Goal: Task Accomplishment & Management: Use online tool/utility

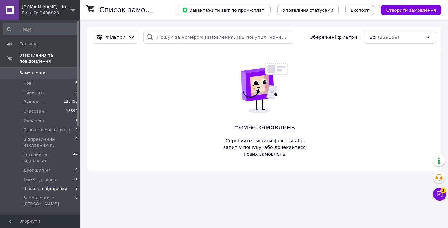
scroll to position [22, 0]
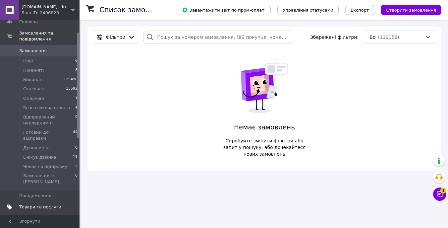
click at [34, 204] on span "Товари та послуги" at bounding box center [40, 207] width 42 height 6
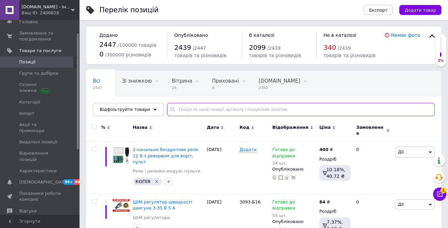
click at [184, 108] on input "text" at bounding box center [301, 109] width 268 height 13
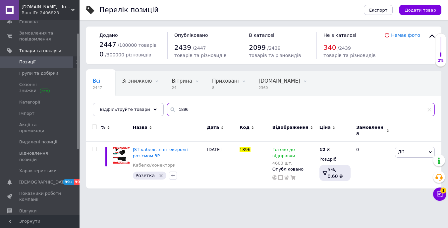
click at [204, 108] on input "1896" at bounding box center [301, 109] width 268 height 13
click at [178, 110] on input "3122" at bounding box center [301, 109] width 268 height 13
type input "ш"
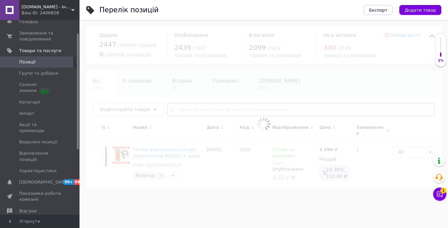
type input "ш"
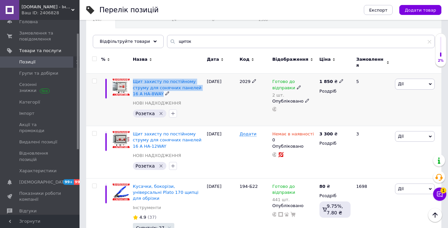
scroll to position [64, 0]
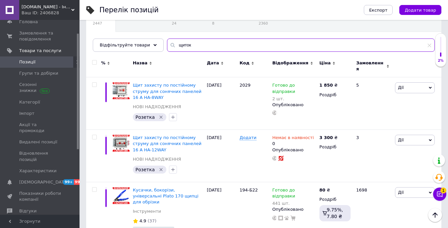
click at [193, 44] on input "щиток" at bounding box center [301, 44] width 268 height 13
type input "и"
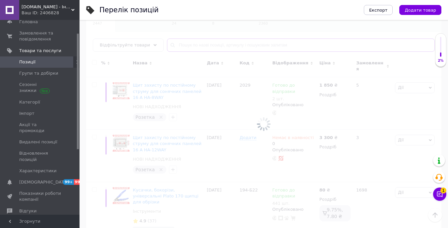
type input "и"
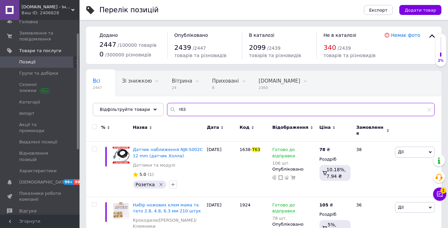
click at [207, 113] on input "т63" at bounding box center [301, 109] width 268 height 13
click at [207, 111] on input "т63" at bounding box center [301, 109] width 268 height 13
type input "f"
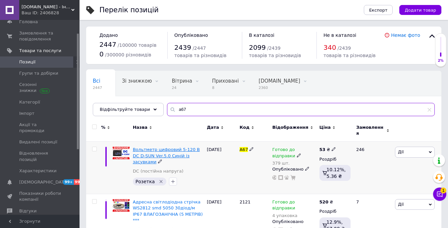
type input "а67"
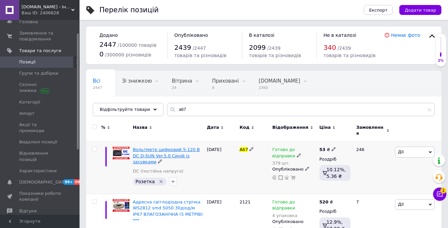
click at [184, 147] on span "Вольтметр цифровий 5-120 В DC D-SUN Ver.5.0 Синій із засувками" at bounding box center [166, 155] width 67 height 17
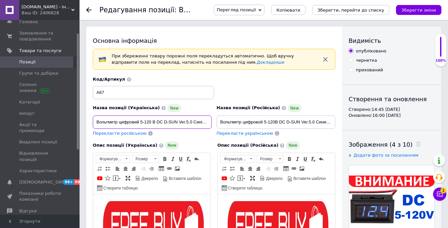
click at [193, 119] on input "Вольтметр цифровий 5-120 В DC D-SUN Ver.5.0 Синій із засувками" at bounding box center [152, 121] width 119 height 13
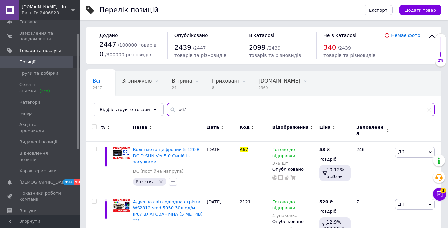
click at [187, 111] on input "а67" at bounding box center [301, 109] width 268 height 13
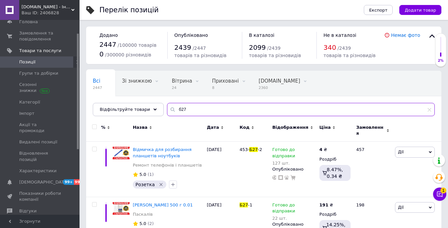
click at [196, 112] on input "б27" at bounding box center [301, 109] width 268 height 13
type input "r"
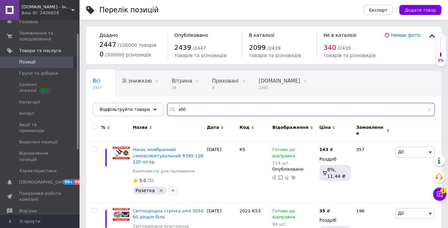
type input "к50"
click at [193, 107] on input "к50" at bounding box center [301, 109] width 268 height 13
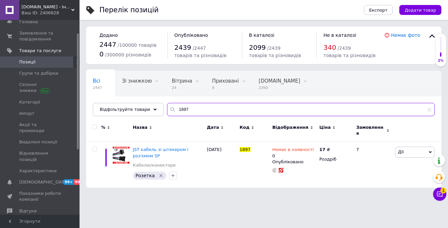
click at [192, 109] on input "1897" at bounding box center [301, 109] width 268 height 13
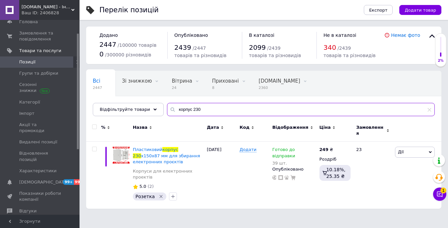
click at [199, 108] on input "корпус 230" at bounding box center [301, 109] width 268 height 13
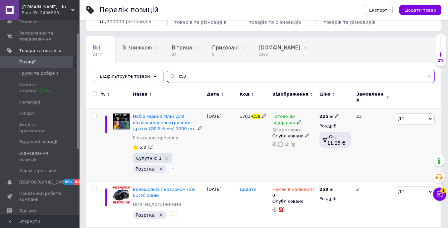
scroll to position [35, 0]
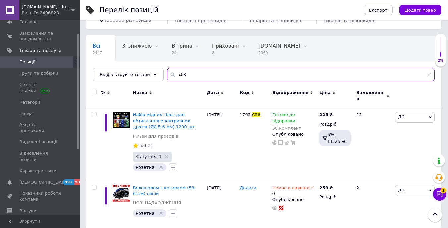
click at [184, 76] on input "с58" at bounding box center [301, 74] width 268 height 13
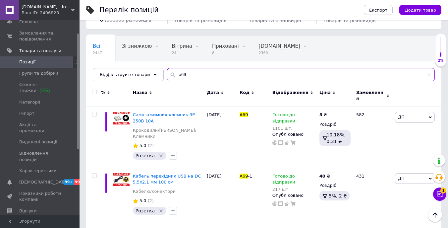
click at [194, 72] on input "а69" at bounding box center [301, 74] width 268 height 13
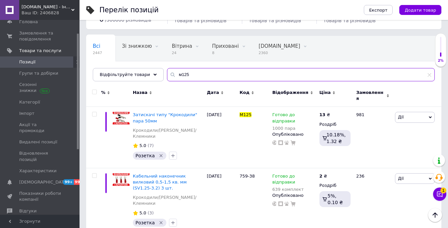
click at [213, 77] on input "м125" at bounding box center [301, 74] width 268 height 13
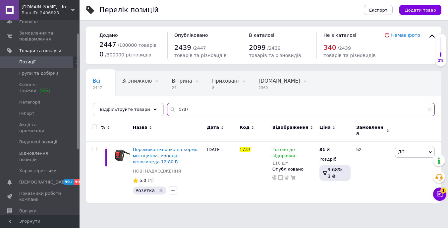
click at [187, 109] on input "1737" at bounding box center [301, 109] width 268 height 13
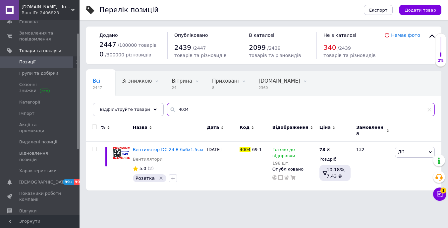
click at [188, 109] on input "4004" at bounding box center [301, 109] width 268 height 13
click at [188, 108] on input "4004" at bounding box center [301, 109] width 268 height 13
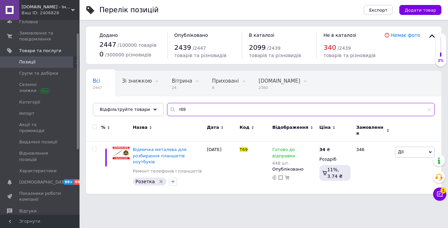
click at [197, 106] on input "т69" at bounding box center [301, 109] width 268 height 13
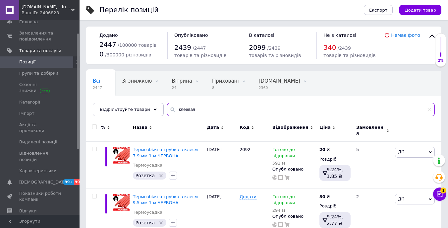
click at [204, 111] on input "клеевая" at bounding box center [301, 109] width 268 height 13
type input "l"
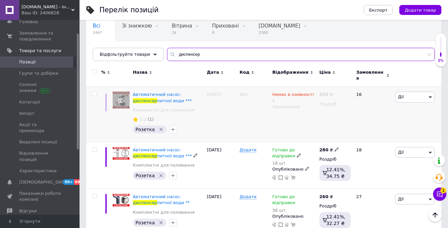
scroll to position [65, 0]
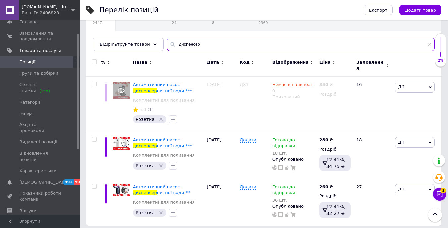
click at [202, 44] on input "диспенсер" at bounding box center [301, 44] width 268 height 13
type input "л"
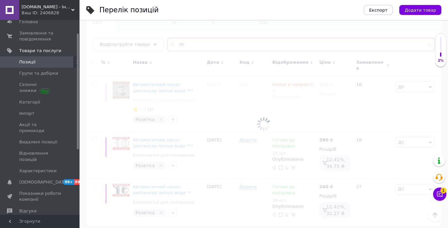
type input "л"
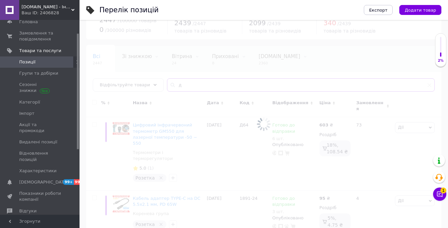
scroll to position [65, 0]
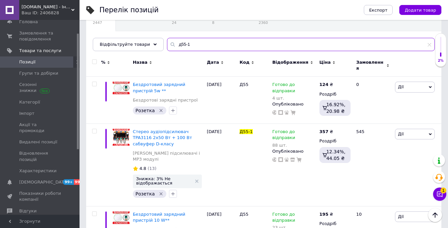
click at [201, 45] on input "д55-1" at bounding box center [301, 44] width 268 height 13
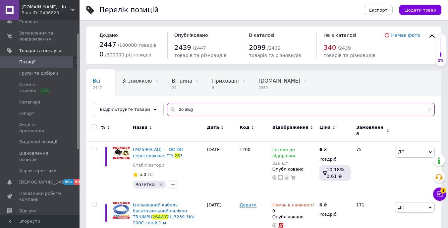
click at [189, 111] on input "26 awg" at bounding box center [301, 109] width 268 height 13
type input "2"
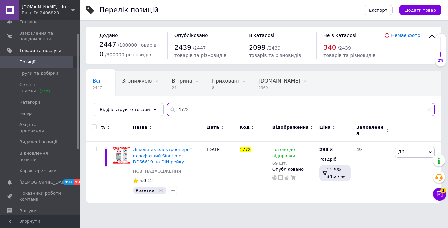
click at [202, 105] on input "1772" at bounding box center [301, 109] width 268 height 13
click at [186, 108] on input "2108" at bounding box center [301, 109] width 268 height 13
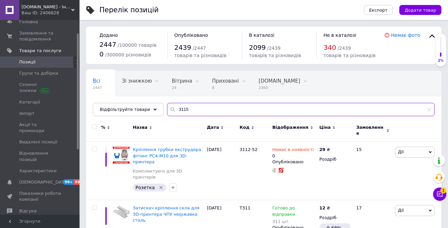
click at [199, 111] on input "3115" at bounding box center [301, 109] width 268 height 13
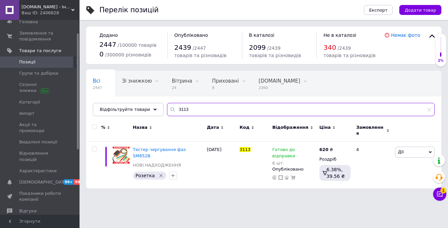
click at [186, 109] on input "3113" at bounding box center [301, 109] width 268 height 13
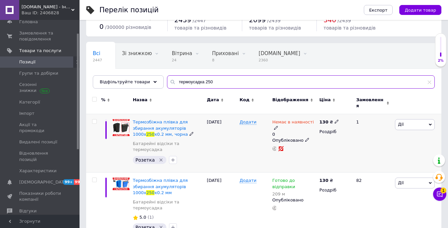
scroll to position [28, 0]
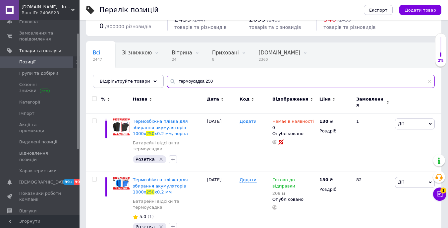
click at [216, 83] on input "термоусадка 250" at bounding box center [301, 81] width 268 height 13
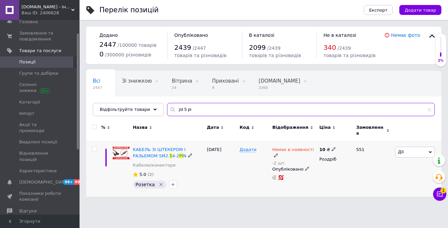
type input "jst 5 pi"
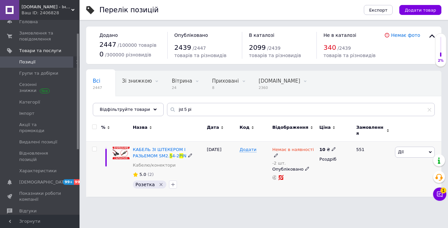
click at [276, 153] on icon at bounding box center [276, 155] width 4 height 4
click at [333, 157] on li "В наявності" at bounding box center [353, 160] width 63 height 9
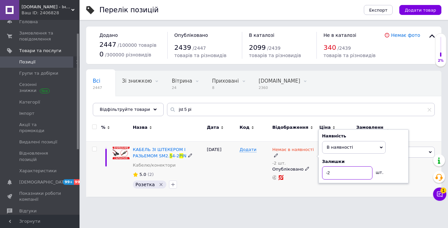
click at [339, 173] on input "-2" at bounding box center [347, 172] width 50 height 13
click at [339, 172] on input "-2" at bounding box center [347, 172] width 50 height 13
type input "2592"
